Goal: Check status: Check status

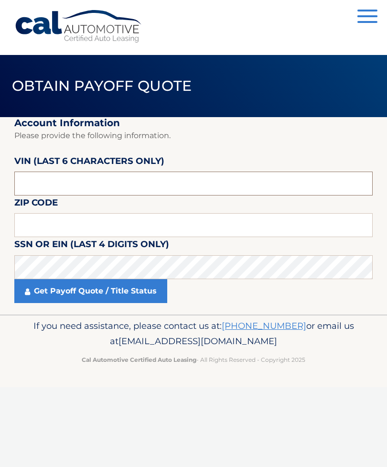
click at [228, 182] on input "text" at bounding box center [193, 184] width 359 height 24
click at [76, 218] on input "text" at bounding box center [193, 225] width 359 height 24
click at [87, 236] on input "text" at bounding box center [193, 225] width 359 height 24
click at [88, 237] on label "SSN or EIN (last 4 digits only)" at bounding box center [91, 246] width 155 height 18
click at [53, 182] on input "text" at bounding box center [193, 184] width 359 height 24
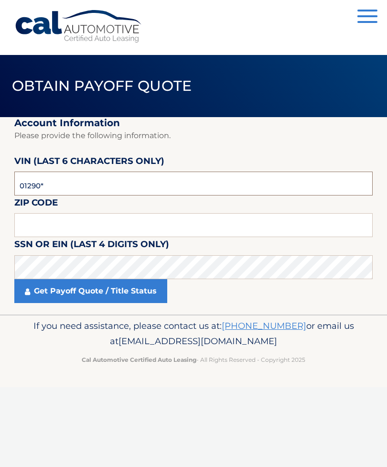
type input "012909"
click at [50, 225] on input "text" at bounding box center [193, 225] width 359 height 24
type input "07724"
click at [53, 296] on link "Get Payoff Quote / Title Status" at bounding box center [90, 291] width 153 height 24
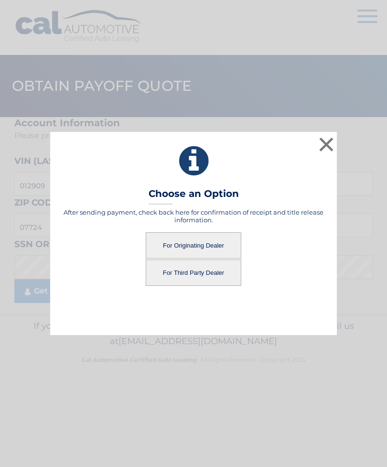
click at [215, 242] on button "For Originating Dealer" at bounding box center [194, 245] width 96 height 26
click at [205, 241] on button "For Originating Dealer" at bounding box center [194, 245] width 96 height 26
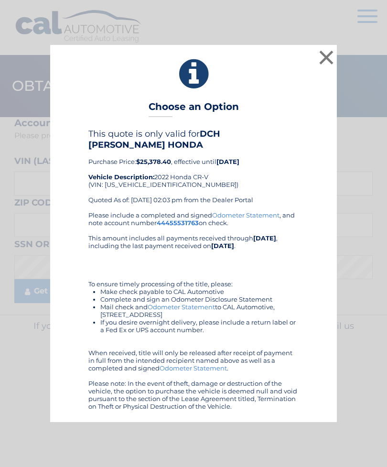
click at [334, 63] on button "×" at bounding box center [326, 57] width 19 height 19
